Goal: Information Seeking & Learning: Learn about a topic

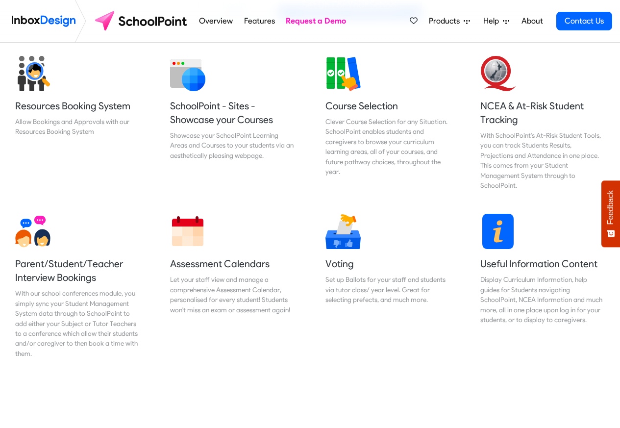
scroll to position [412, 0]
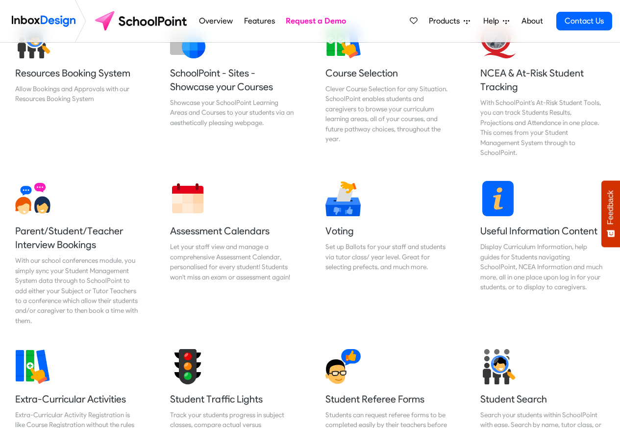
click at [442, 20] on span "Products" at bounding box center [446, 21] width 35 height 12
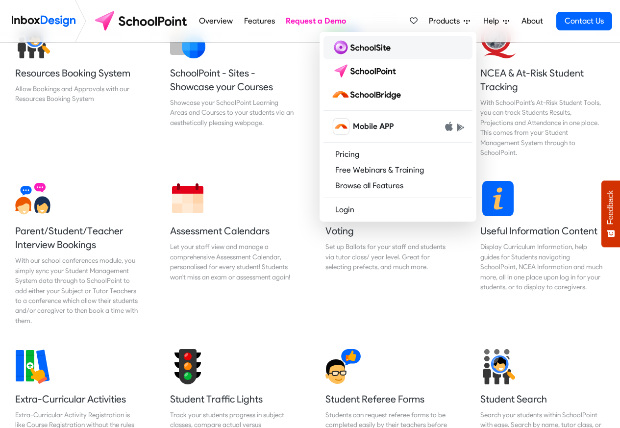
click at [356, 49] on img at bounding box center [362, 48] width 63 height 16
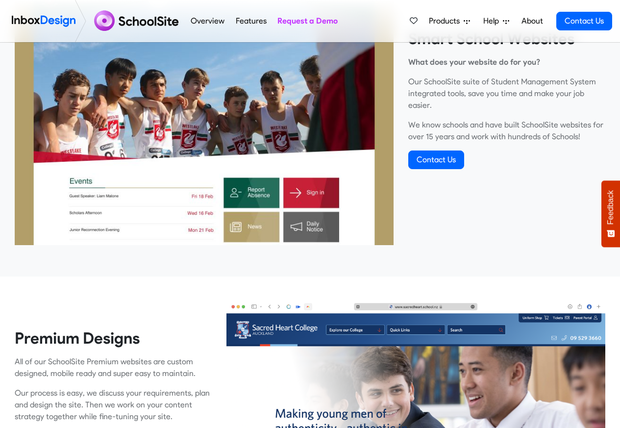
scroll to position [412, 0]
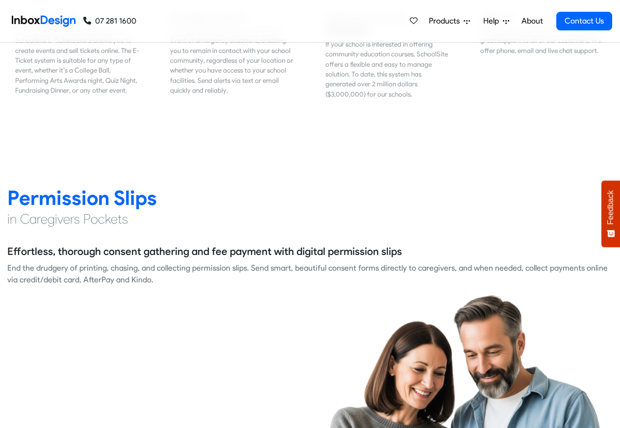
scroll to position [1235, 0]
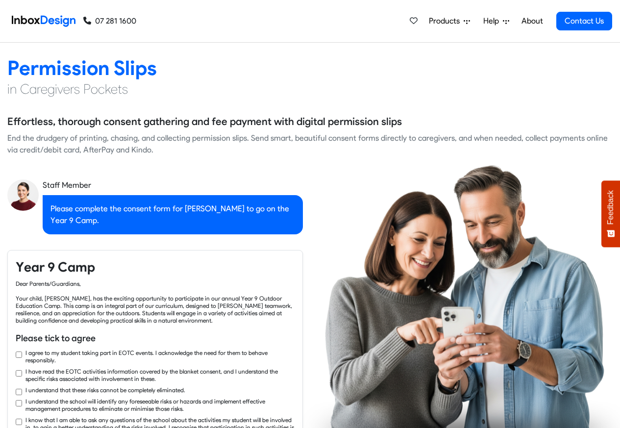
checkbox input "true"
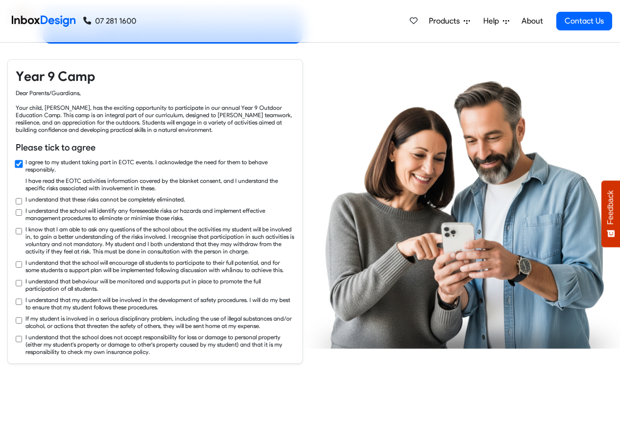
checkbox input "true"
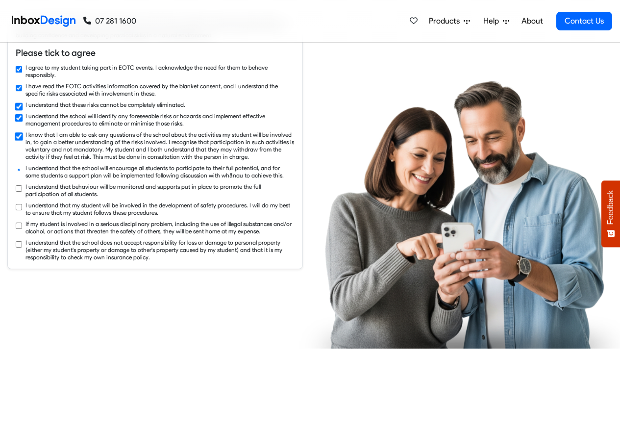
checkbox input "true"
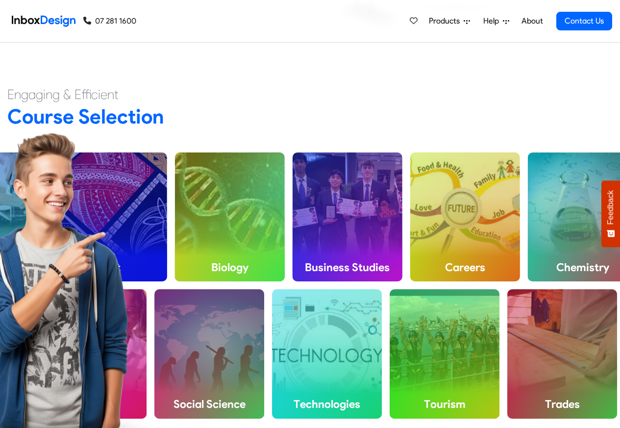
scroll to position [2471, 0]
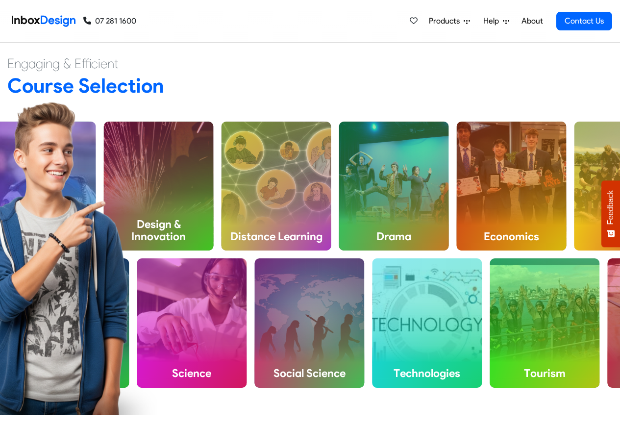
click at [104, 202] on img at bounding box center [53, 258] width 207 height 314
